Goal: Task Accomplishment & Management: Manage account settings

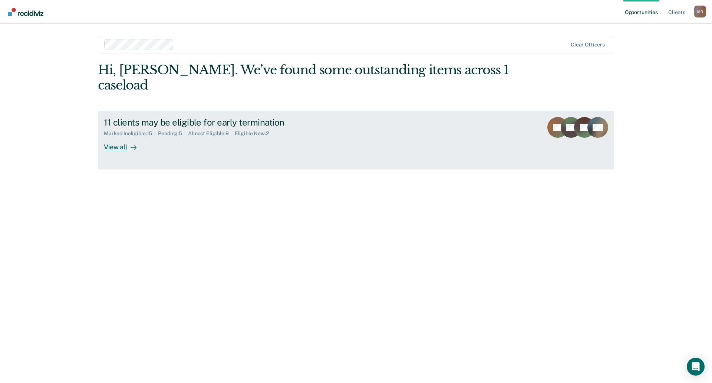
click at [114, 137] on div "View all" at bounding box center [125, 144] width 42 height 14
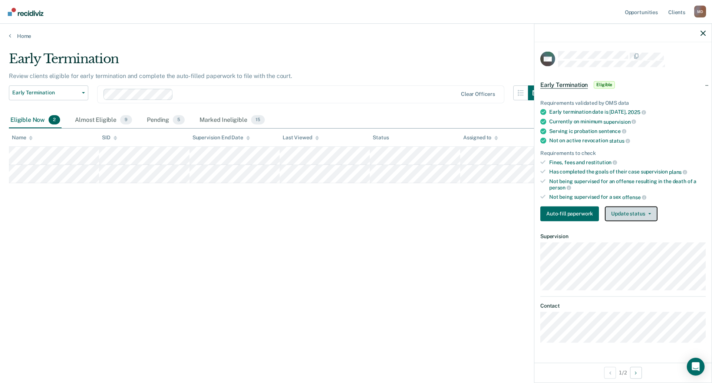
click at [620, 213] on button "Update status" at bounding box center [631, 213] width 52 height 15
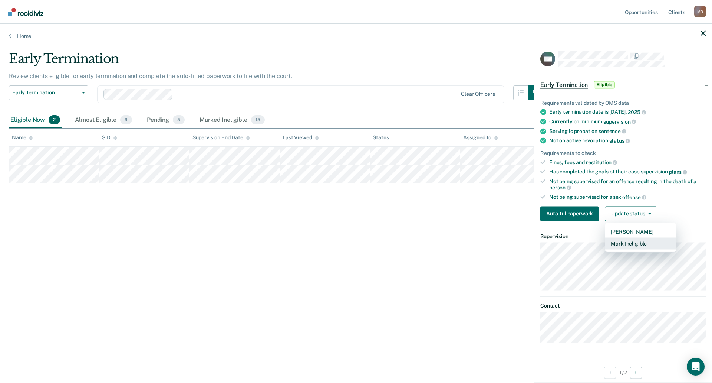
click at [637, 243] on button "Mark Ineligible" at bounding box center [641, 243] width 72 height 12
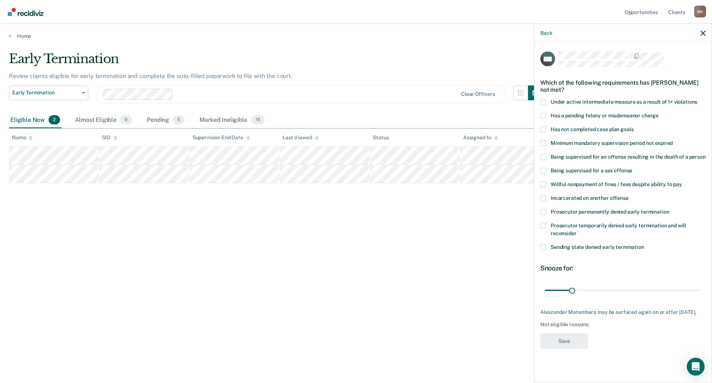
click at [543, 116] on span at bounding box center [544, 115] width 6 height 6
click at [659, 112] on input "Has a pending felony or misdemeanor charge" at bounding box center [659, 112] width 0 height 0
drag, startPoint x: 571, startPoint y: 290, endPoint x: 578, endPoint y: 290, distance: 6.7
click at [578, 290] on input "range" at bounding box center [623, 290] width 157 height 13
click at [593, 291] on input "range" at bounding box center [623, 290] width 157 height 13
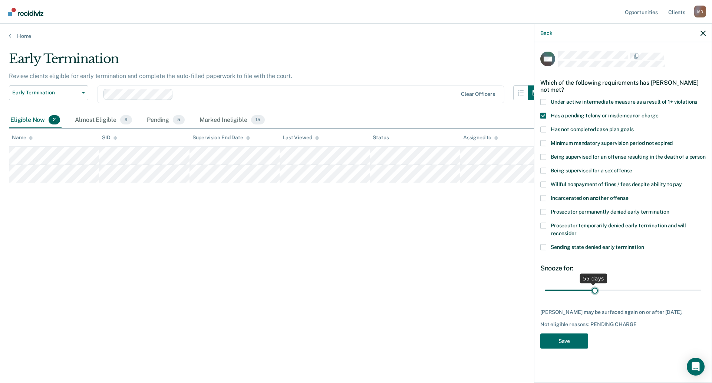
click at [595, 291] on input "range" at bounding box center [623, 290] width 157 height 13
click at [599, 292] on input "range" at bounding box center [623, 290] width 157 height 13
click at [598, 292] on input "range" at bounding box center [623, 290] width 157 height 13
type input "60"
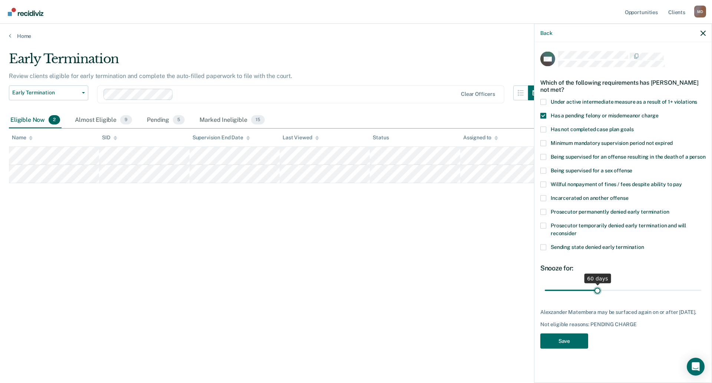
click at [597, 292] on input "range" at bounding box center [623, 290] width 157 height 13
click at [569, 348] on button "Save" at bounding box center [565, 340] width 48 height 15
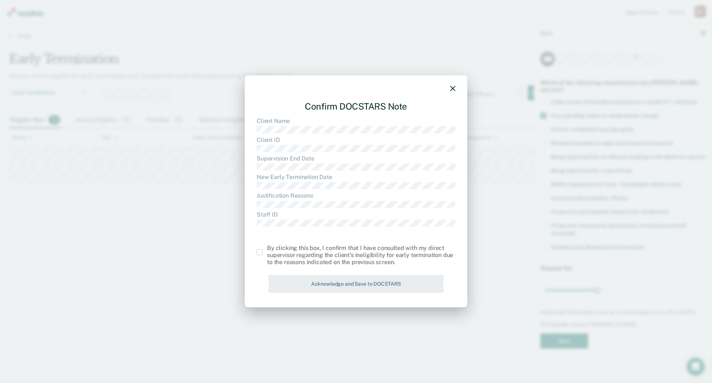
click at [260, 252] on span at bounding box center [260, 252] width 6 height 6
click at [267, 249] on input "checkbox" at bounding box center [267, 249] width 0 height 0
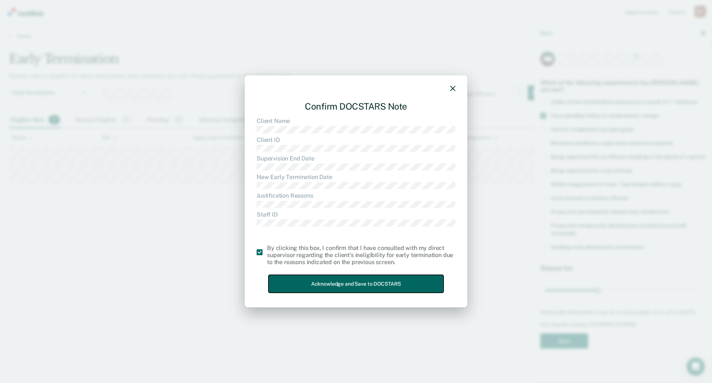
click at [365, 287] on button "Acknowledge and Save to DOCSTARS" at bounding box center [356, 284] width 175 height 18
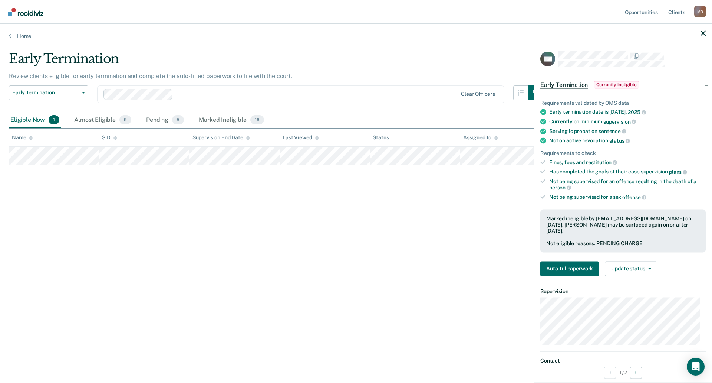
click at [707, 33] on div at bounding box center [623, 33] width 177 height 19
click at [703, 33] on icon "button" at bounding box center [703, 32] width 5 height 5
